Goal: Information Seeking & Learning: Learn about a topic

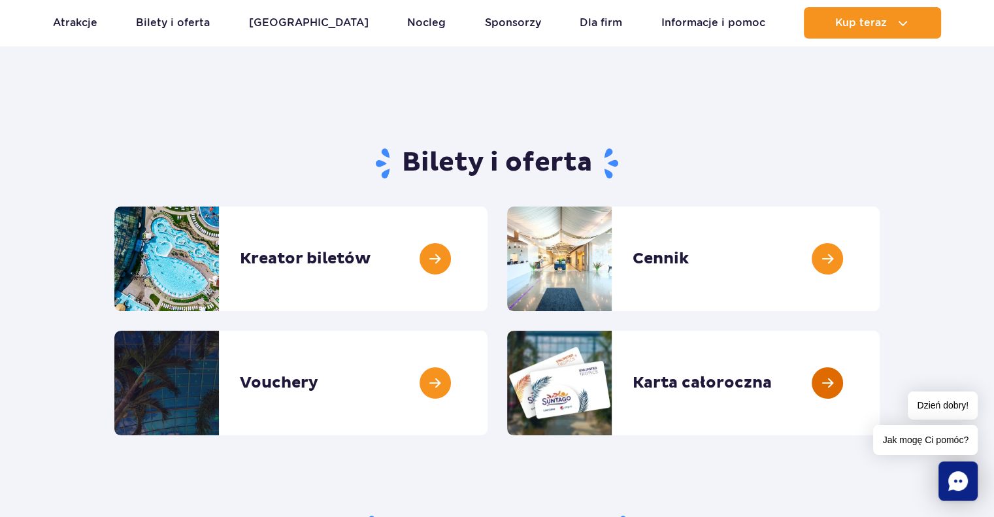
scroll to position [65, 0]
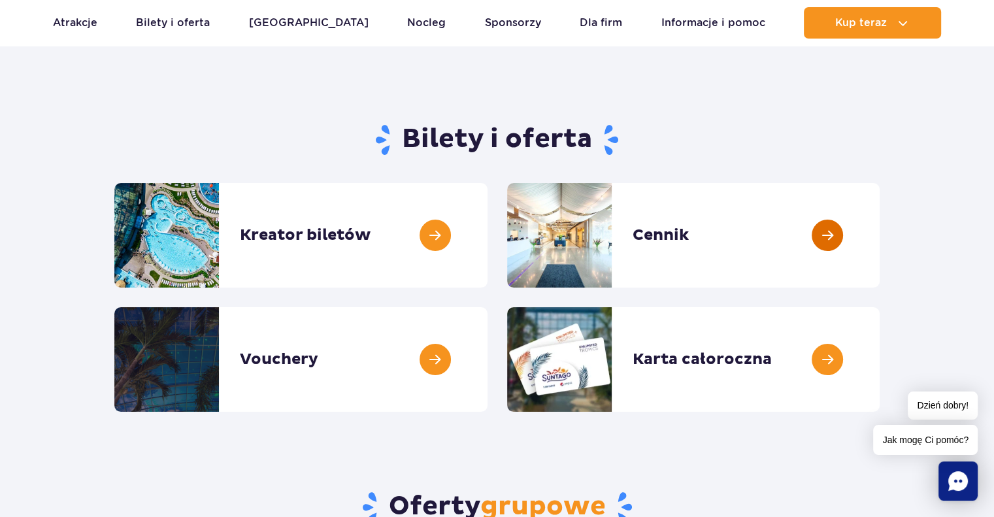
click at [879, 227] on link at bounding box center [879, 235] width 0 height 105
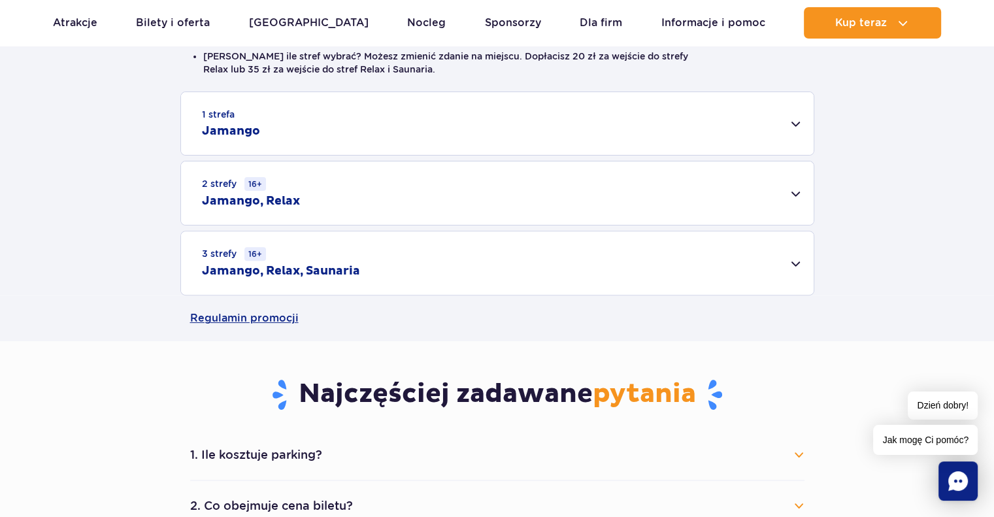
scroll to position [327, 0]
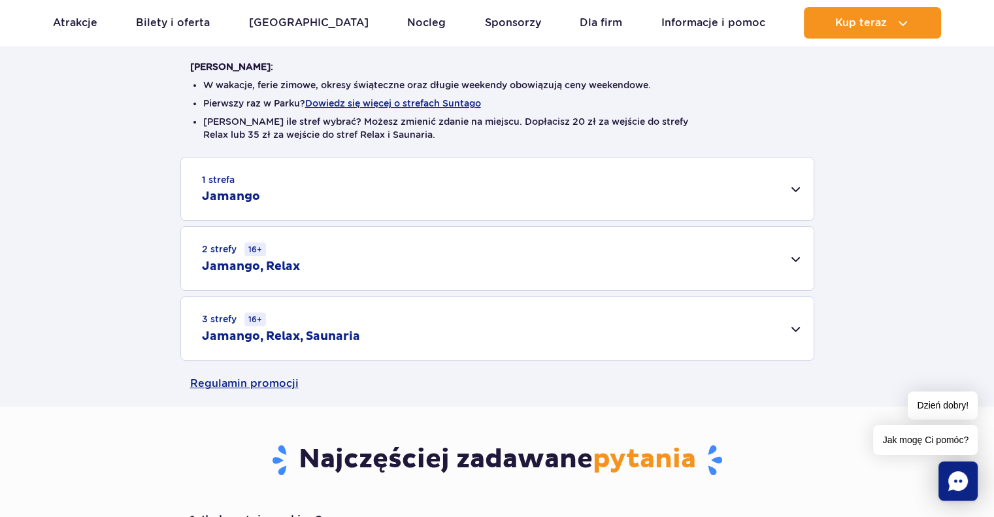
click at [797, 189] on div "1 strefa Jamango" at bounding box center [497, 188] width 632 height 63
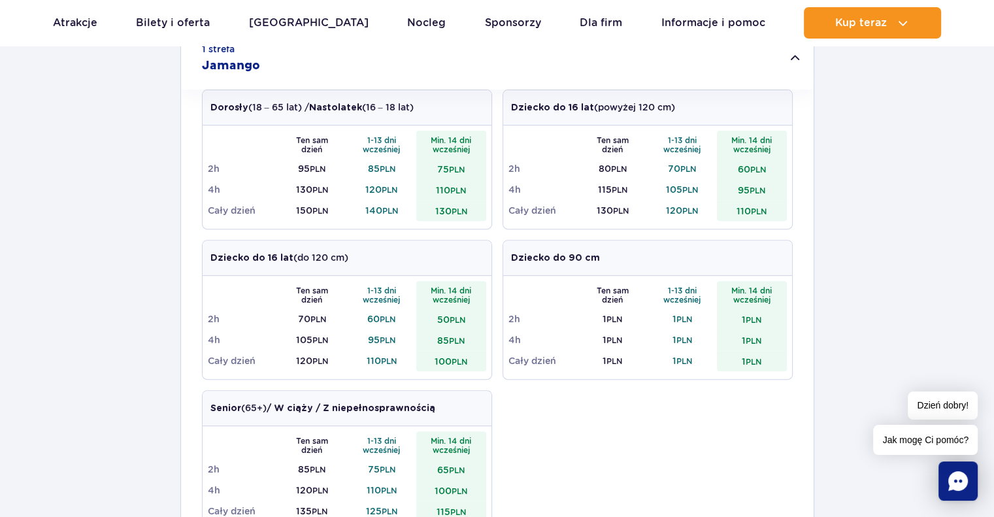
scroll to position [392, 0]
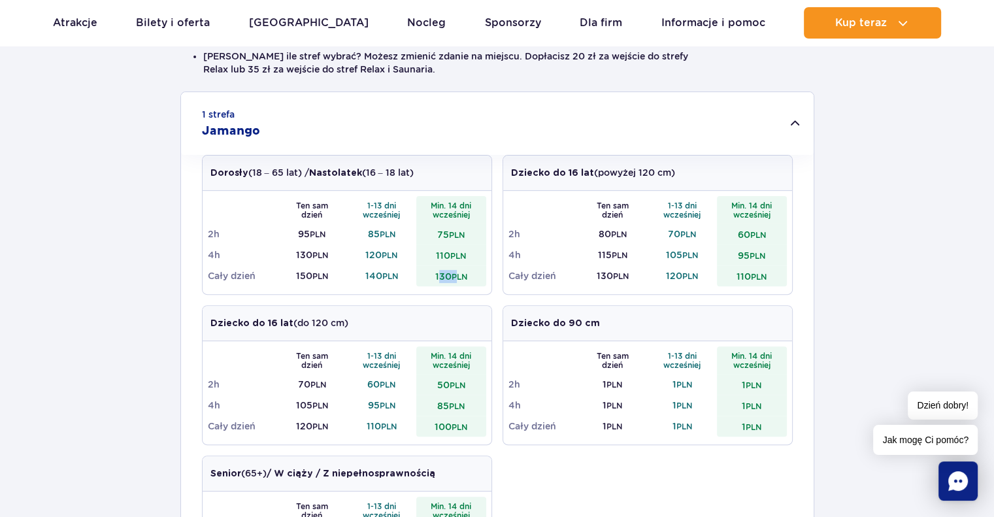
drag, startPoint x: 438, startPoint y: 278, endPoint x: 459, endPoint y: 278, distance: 20.9
click at [459, 278] on td "130 PLN" at bounding box center [451, 275] width 70 height 21
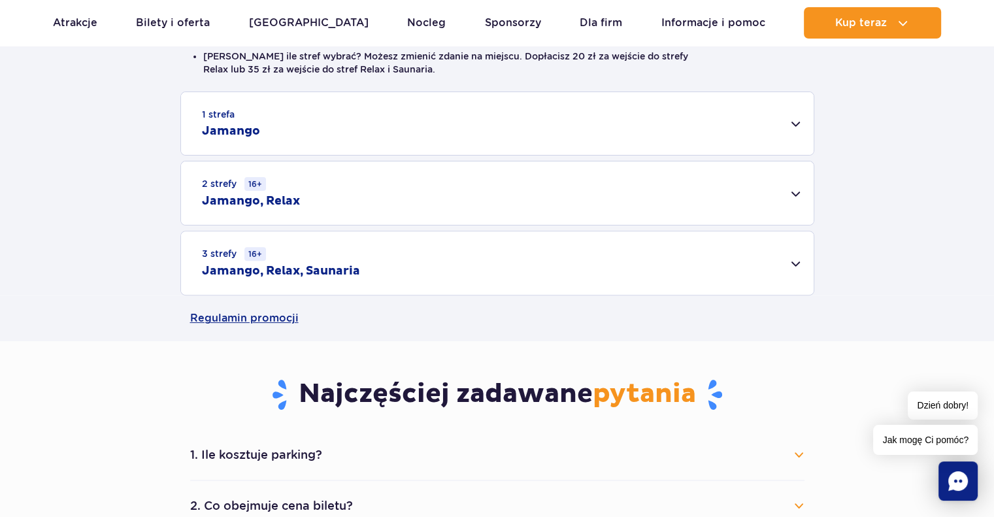
click at [848, 252] on div "1 strefa Jamango Dorosły (18 – 65 lat) / Nastolatek (16 – 18 lat) Ten sam dzień…" at bounding box center [497, 193] width 994 height 204
click at [801, 125] on div "1 strefa Jamango" at bounding box center [497, 123] width 632 height 63
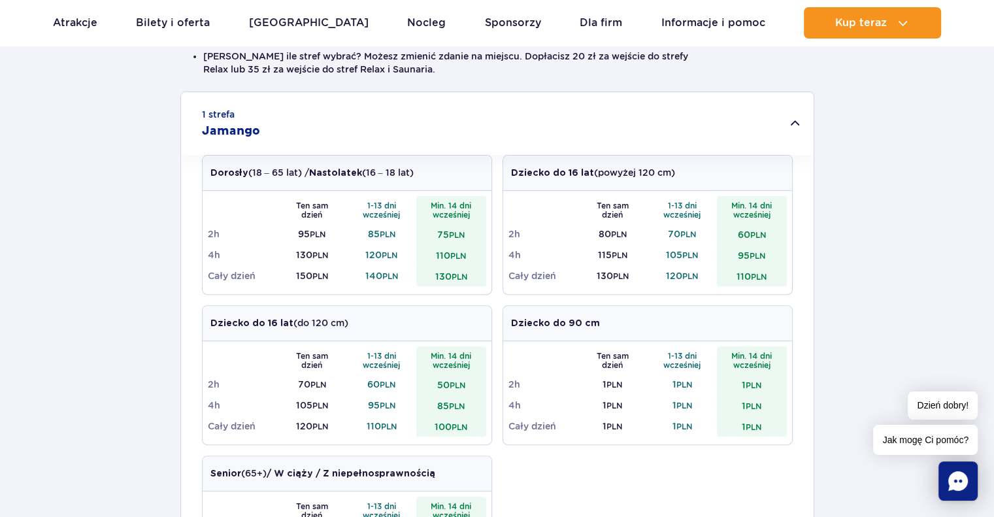
click at [801, 125] on div "1 strefa Jamango" at bounding box center [497, 123] width 632 height 63
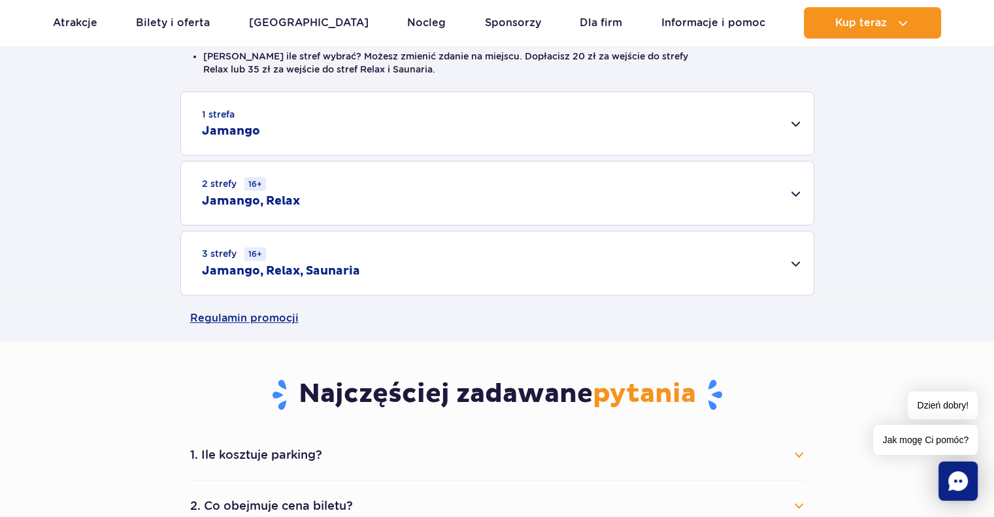
click at [794, 262] on div "3 strefy 16+ Jamango, Relax, Saunaria" at bounding box center [497, 262] width 632 height 63
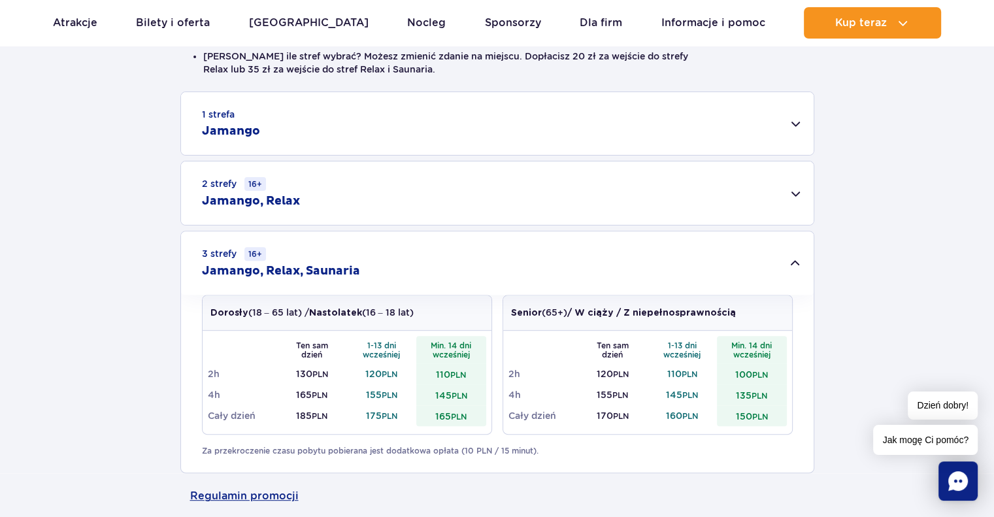
click at [794, 262] on div "3 strefy 16+ Jamango, Relax, Saunaria" at bounding box center [497, 262] width 632 height 63
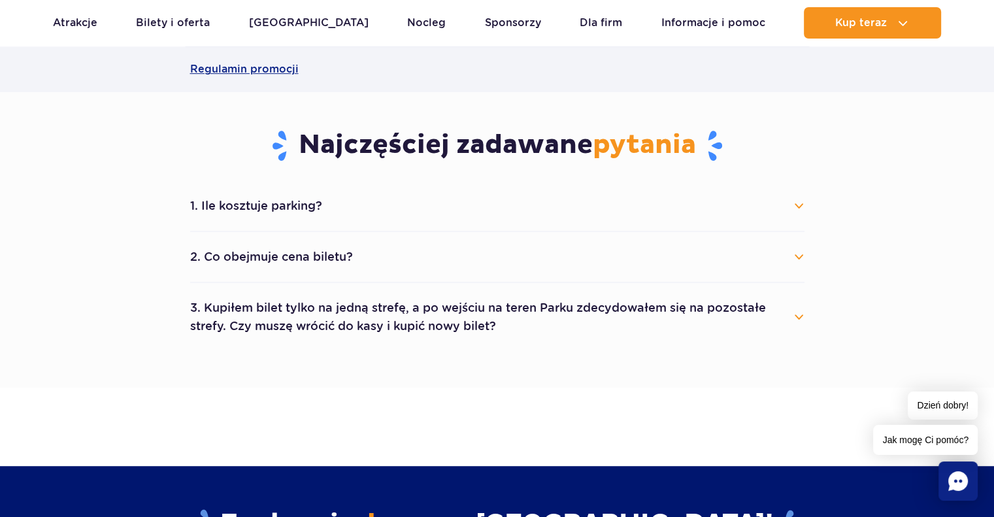
scroll to position [653, 0]
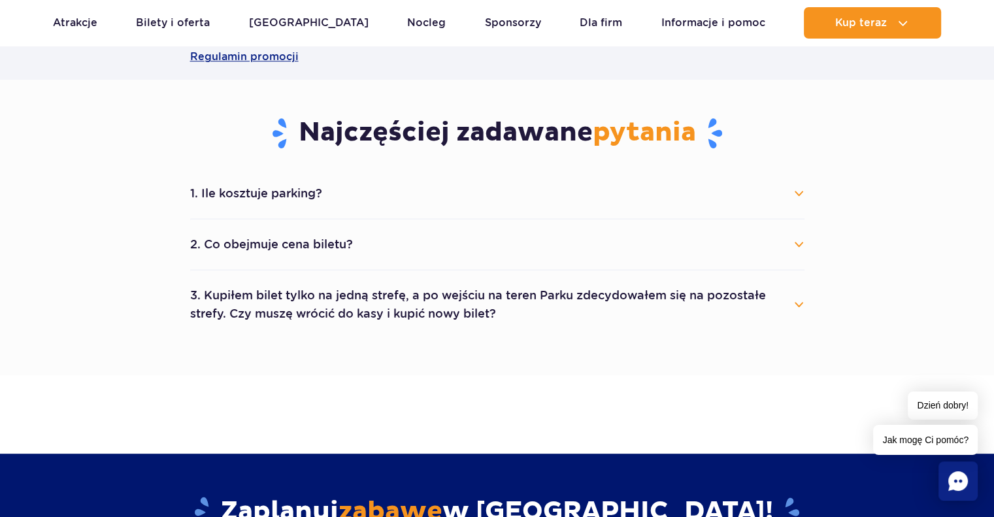
click at [803, 195] on button "1. Ile kosztuje parking?" at bounding box center [497, 193] width 614 height 29
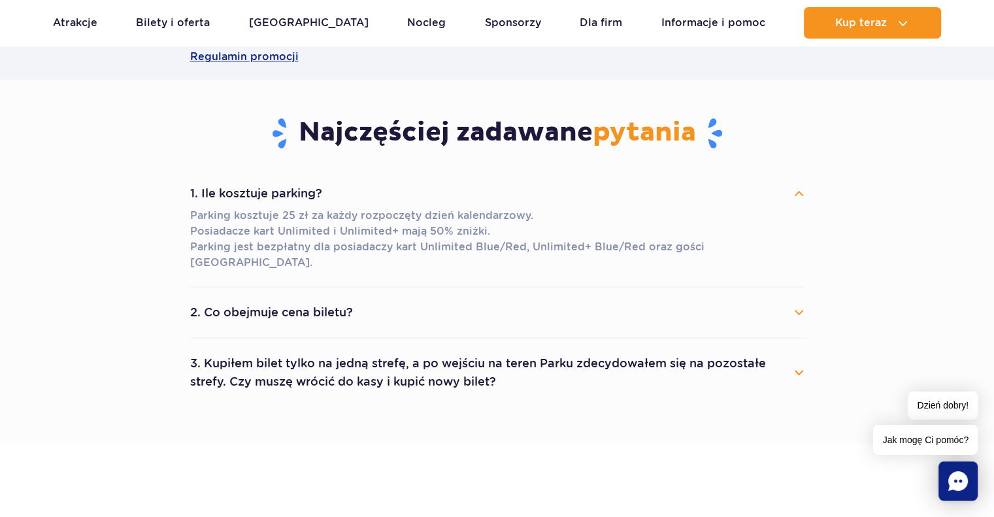
click at [802, 195] on button "1. Ile kosztuje parking?" at bounding box center [497, 193] width 614 height 29
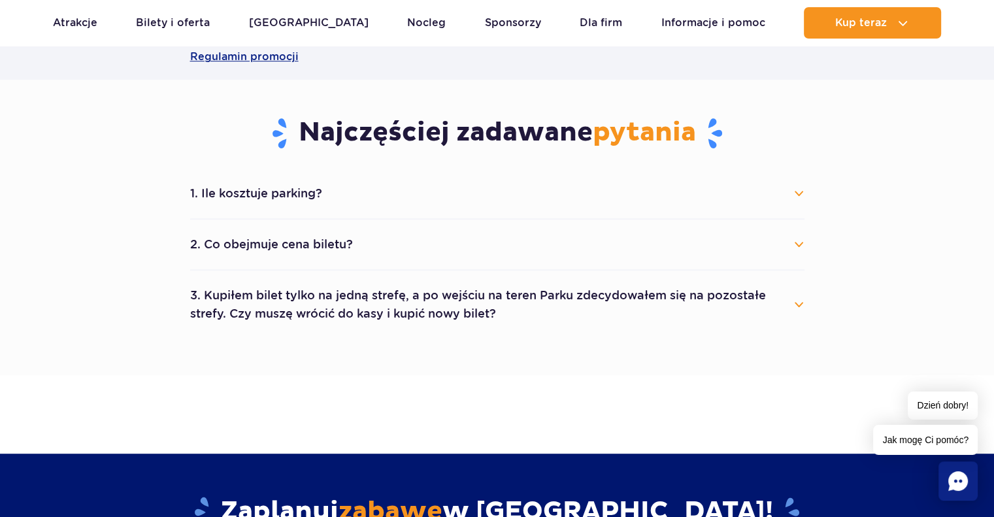
click at [802, 195] on button "1. Ile kosztuje parking?" at bounding box center [497, 193] width 614 height 29
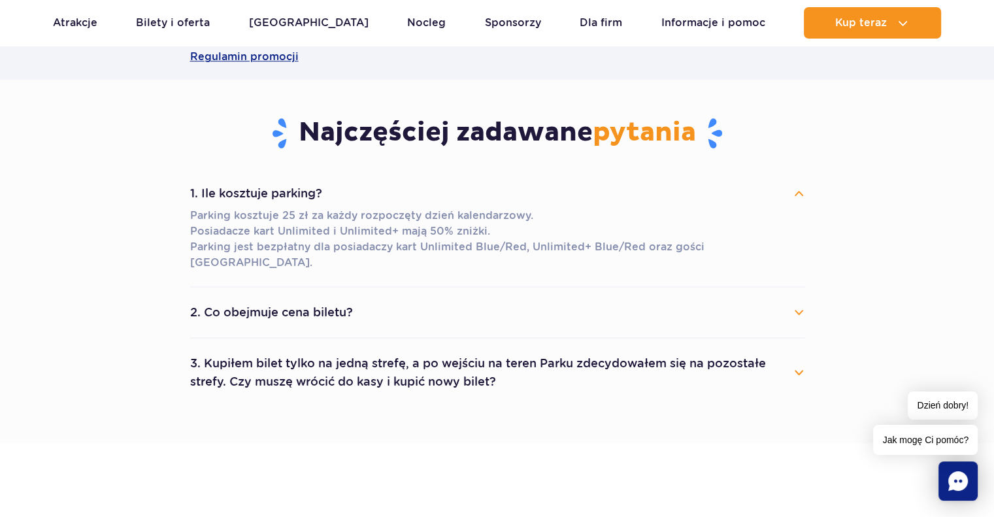
click at [802, 195] on button "1. Ile kosztuje parking?" at bounding box center [497, 193] width 614 height 29
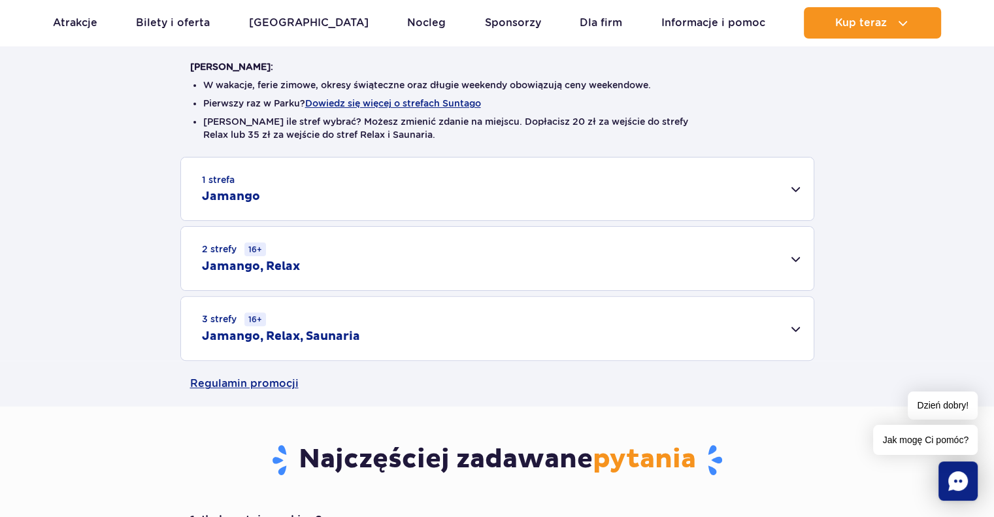
scroll to position [0, 0]
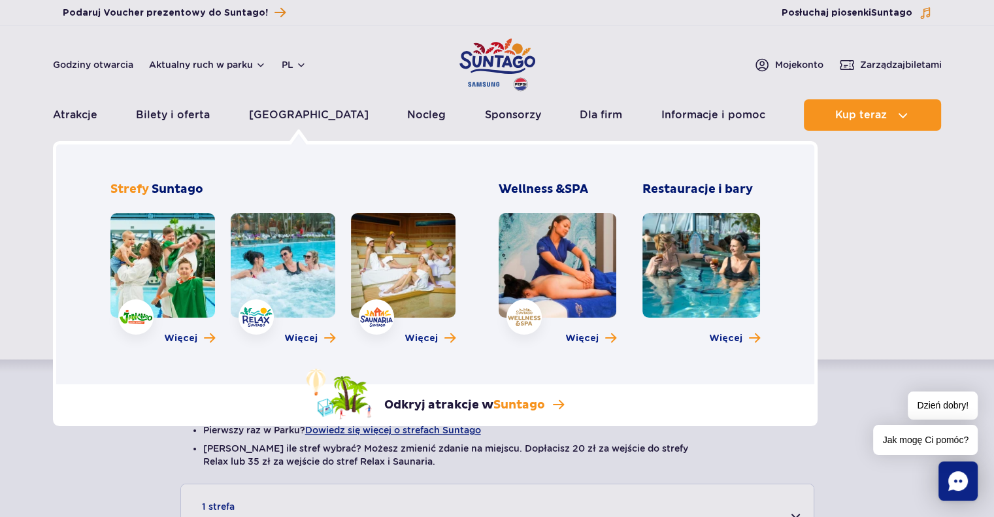
click at [391, 280] on link at bounding box center [403, 265] width 105 height 105
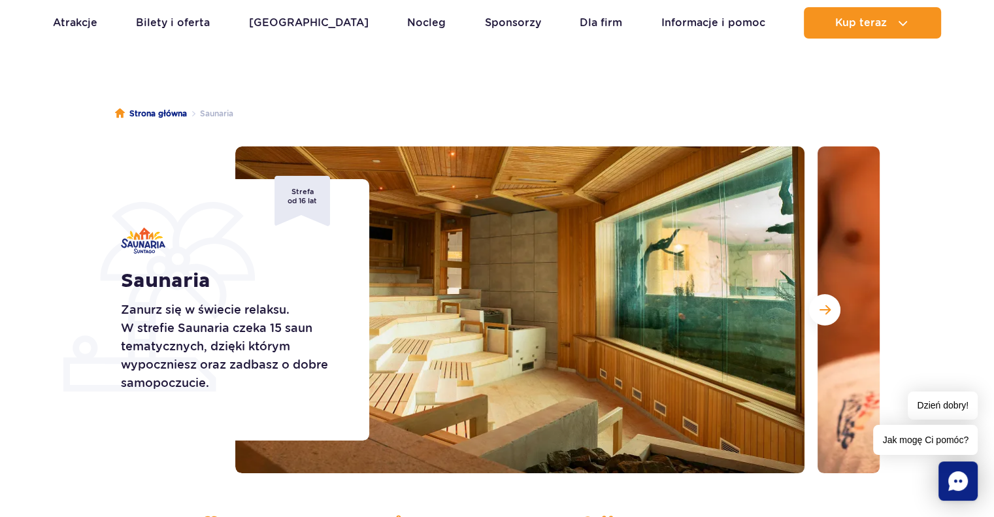
scroll to position [131, 0]
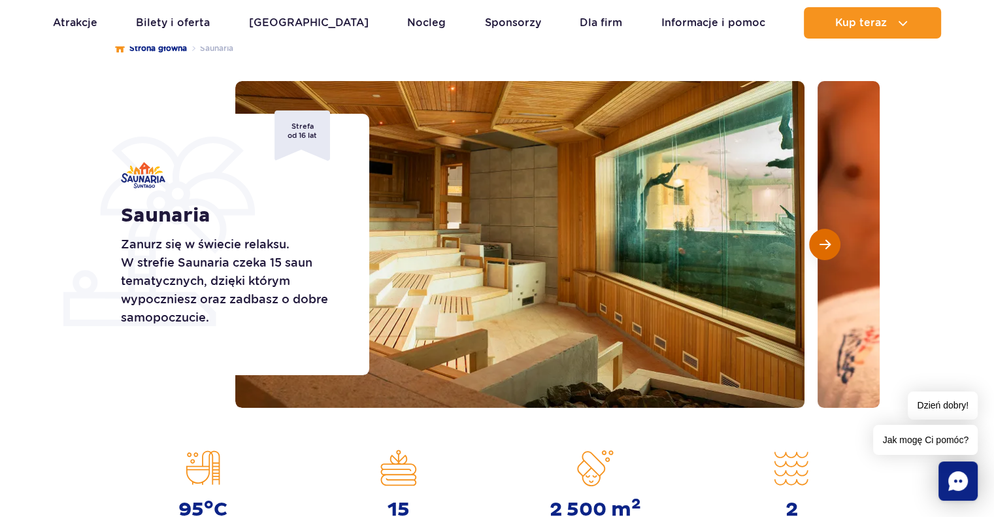
click at [827, 245] on span "Następny slajd" at bounding box center [824, 244] width 11 height 12
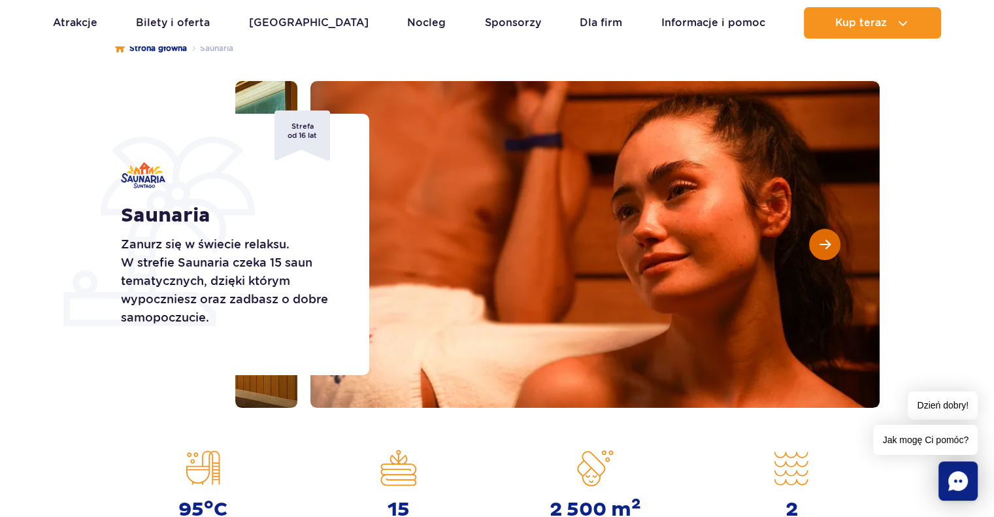
click at [827, 245] on span "Następny slajd" at bounding box center [824, 244] width 11 height 12
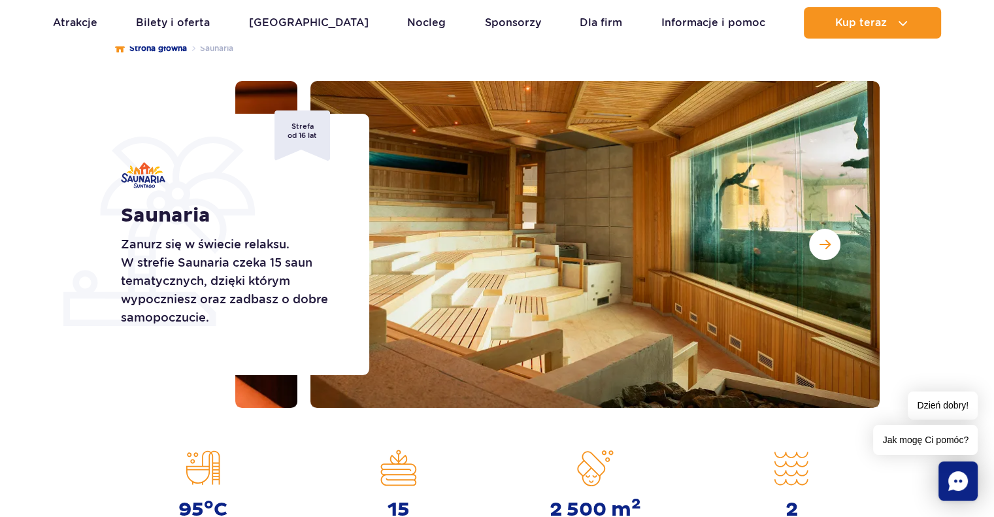
drag, startPoint x: 81, startPoint y: 220, endPoint x: 193, endPoint y: 185, distance: 117.0
click at [189, 185] on div "Saunaria Zanurz się w świecie relaksu. W strefie Saunaria czeka 15 saun tematyc…" at bounding box center [237, 244] width 265 height 261
drag, startPoint x: 200, startPoint y: 153, endPoint x: 272, endPoint y: 148, distance: 72.1
click at [216, 155] on div "Saunaria Zanurz się w świecie relaksu. W strefie Saunaria czeka 15 saun tematyc…" at bounding box center [237, 244] width 265 height 261
drag, startPoint x: 282, startPoint y: 138, endPoint x: 290, endPoint y: 135, distance: 8.5
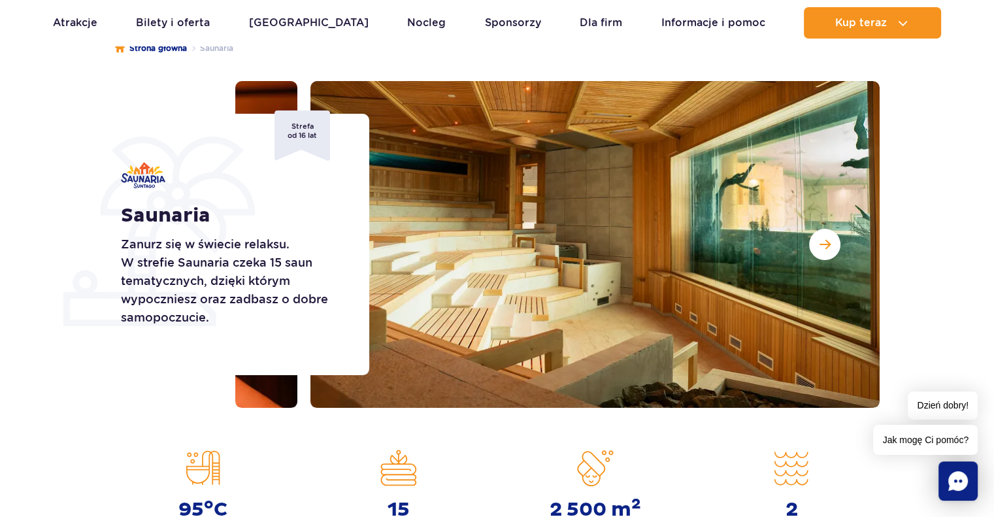
click at [283, 137] on div "Strefa od 16 lat" at bounding box center [302, 135] width 56 height 50
click at [304, 127] on div "Strefa od 16 lat" at bounding box center [302, 135] width 56 height 50
click at [301, 252] on p "Zanurz się w świecie relaksu. W strefie Saunaria czeka 15 saun tematycznych, dz…" at bounding box center [230, 280] width 219 height 91
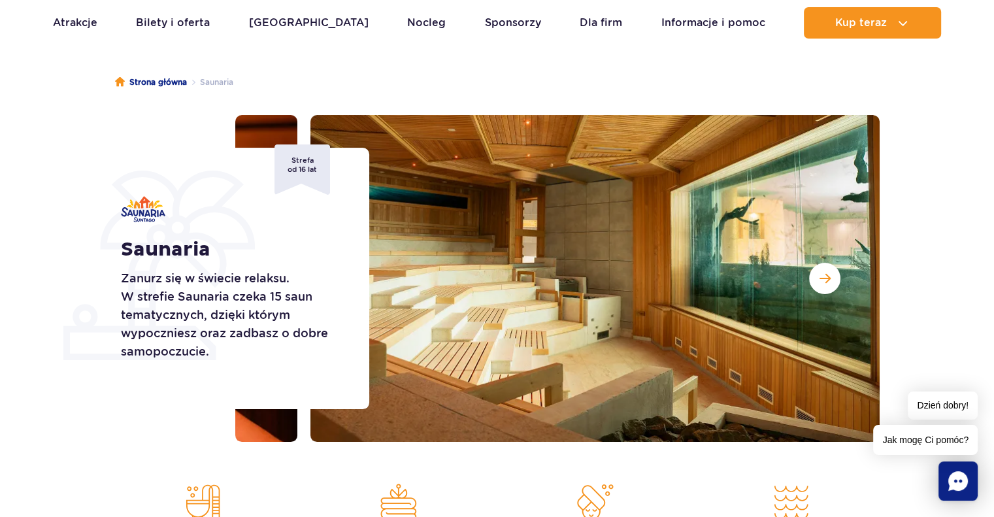
scroll to position [65, 0]
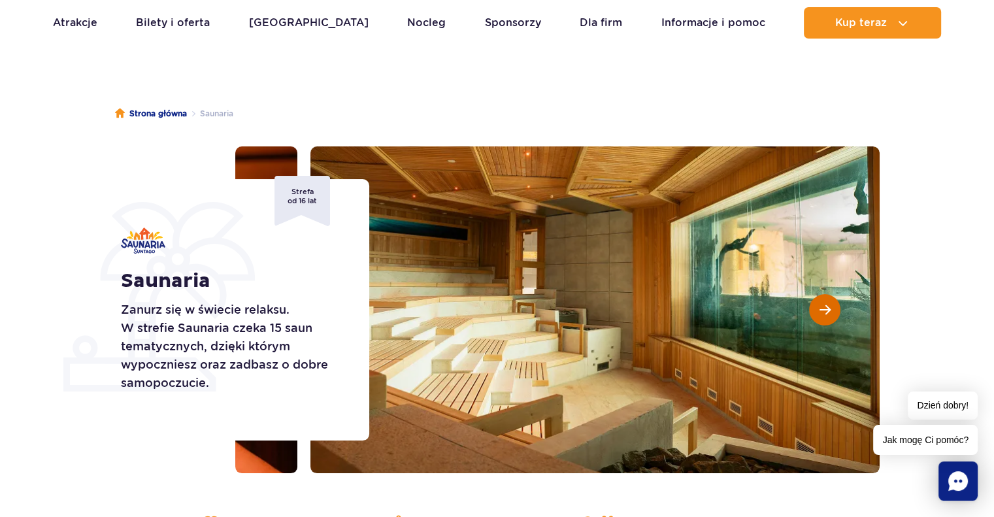
click at [812, 307] on button "Następny slajd" at bounding box center [824, 309] width 31 height 31
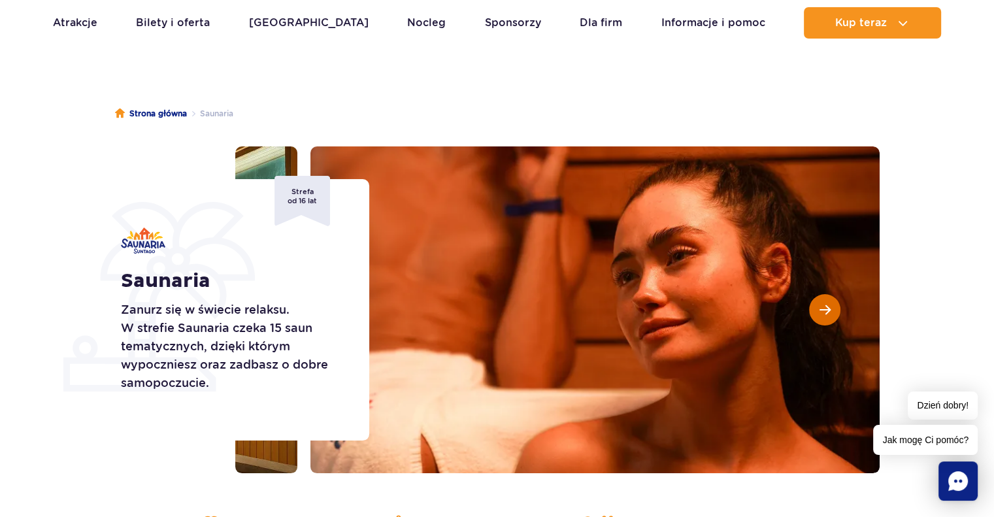
click at [824, 314] on span "Następny slajd" at bounding box center [824, 310] width 11 height 12
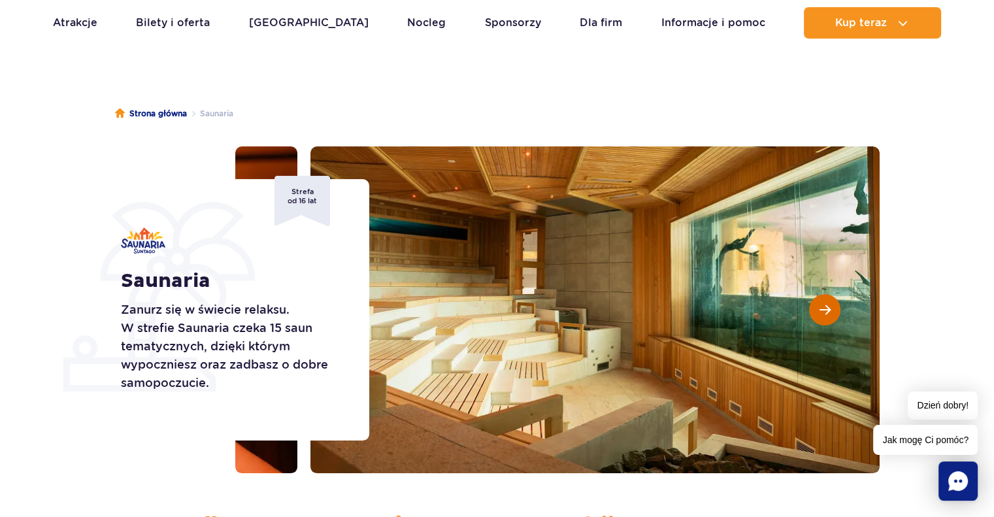
click at [824, 314] on span "Następny slajd" at bounding box center [824, 310] width 11 height 12
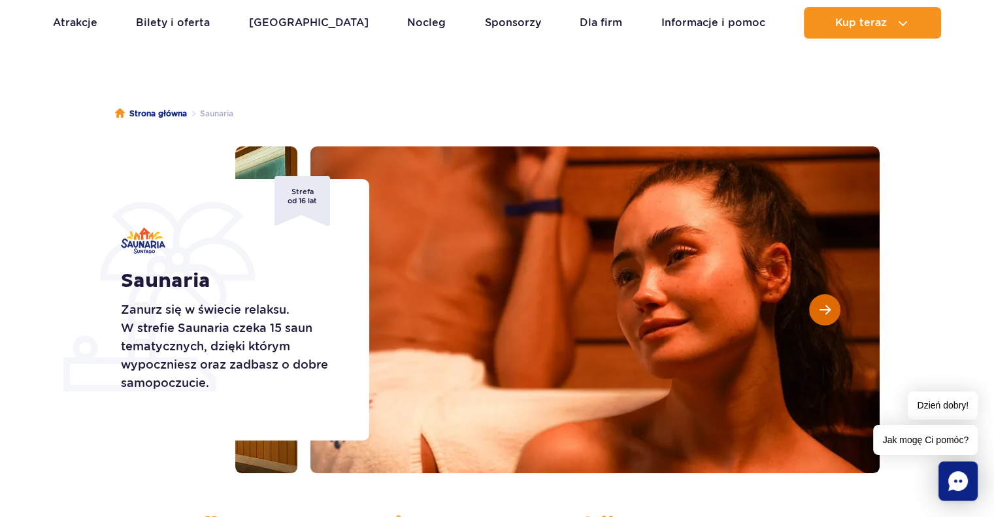
click at [824, 314] on span "Następny slajd" at bounding box center [824, 310] width 11 height 12
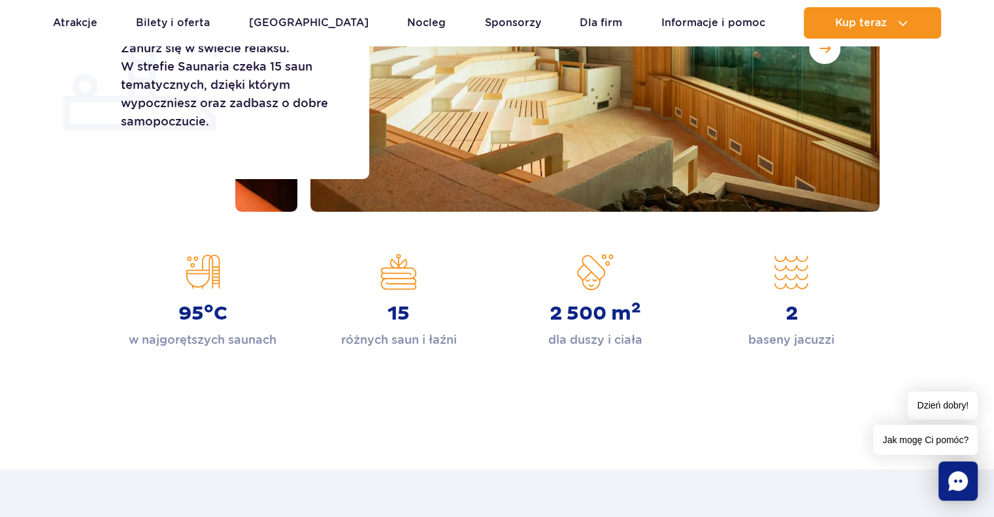
scroll to position [0, 0]
